Goal: Task Accomplishment & Management: Manage account settings

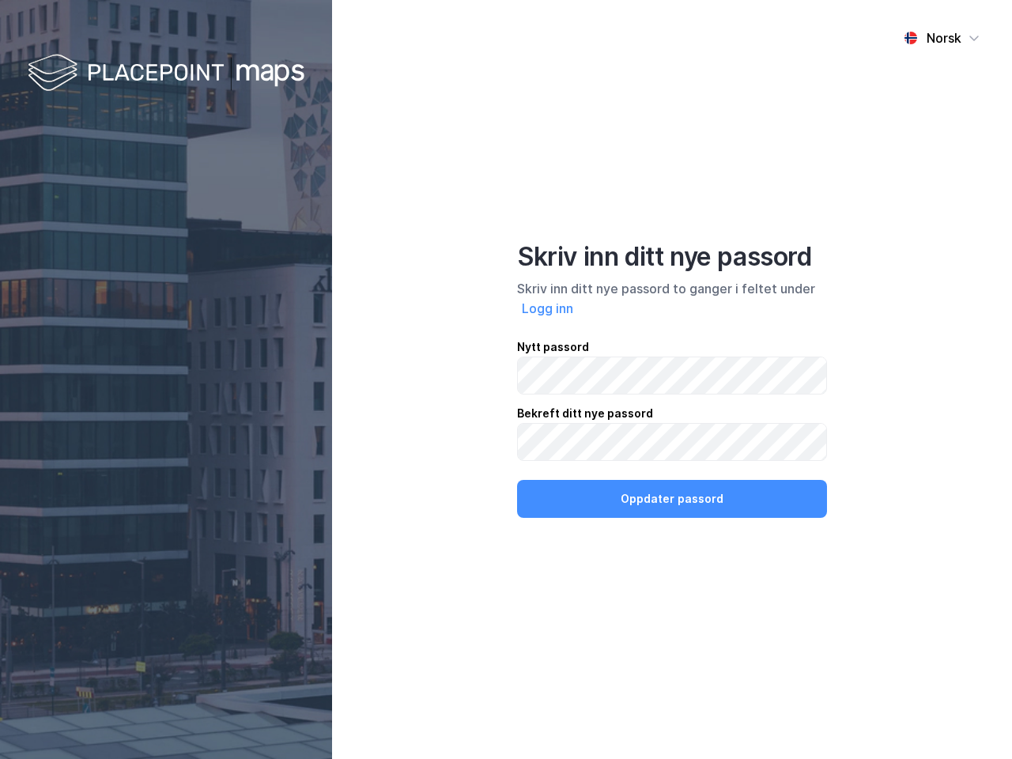
click at [506, 379] on div "Norsk Skriv inn ditt nye passord Skriv inn ditt nye passord to ganger i feltet …" at bounding box center [672, 379] width 680 height 759
click at [166, 74] on img at bounding box center [166, 74] width 277 height 47
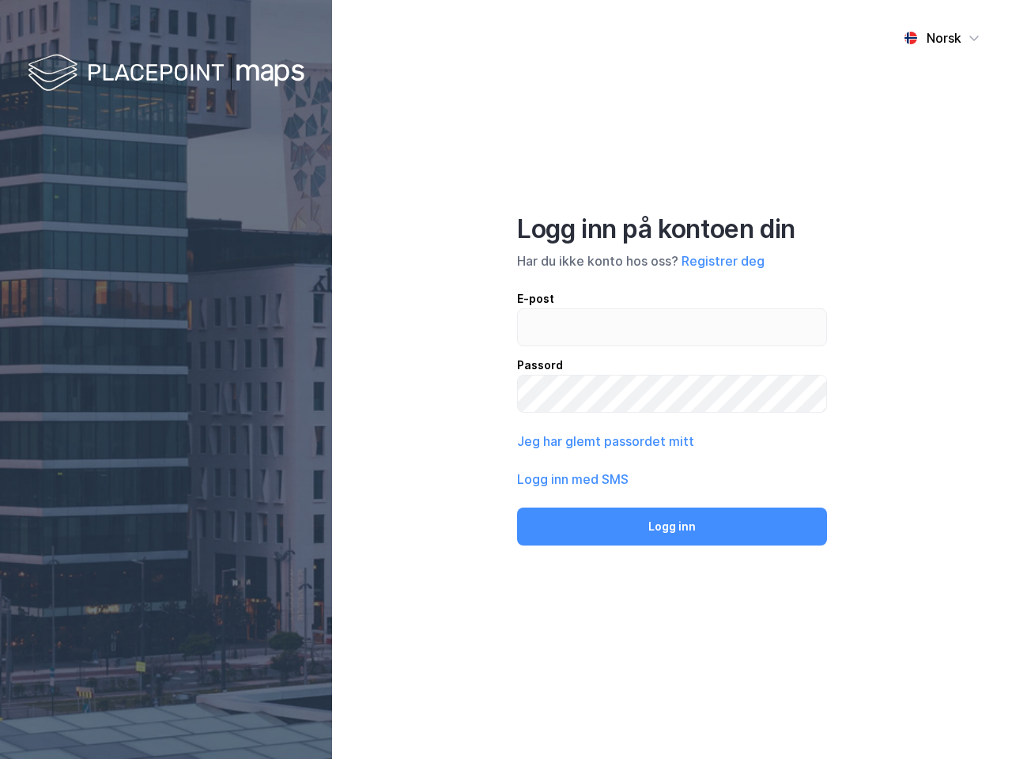
click at [941, 38] on div "Norsk" at bounding box center [943, 37] width 35 height 19
click at [548, 308] on label at bounding box center [672, 327] width 310 height 38
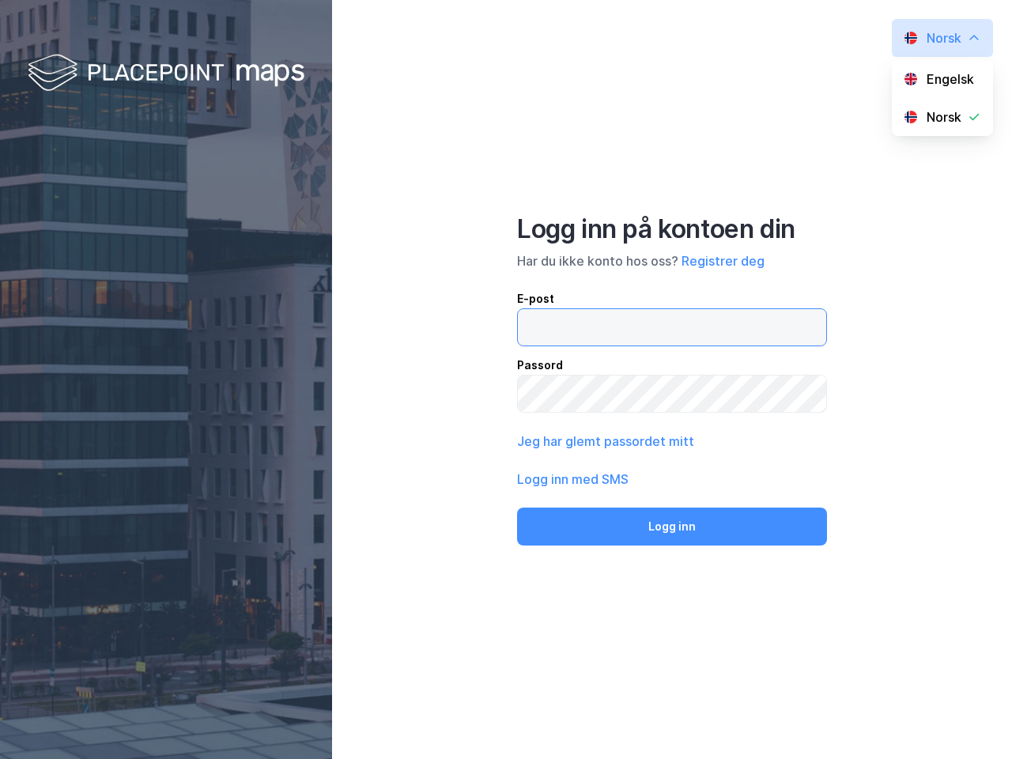
click at [548, 309] on input "email" at bounding box center [672, 327] width 308 height 36
